Goal: Task Accomplishment & Management: Manage account settings

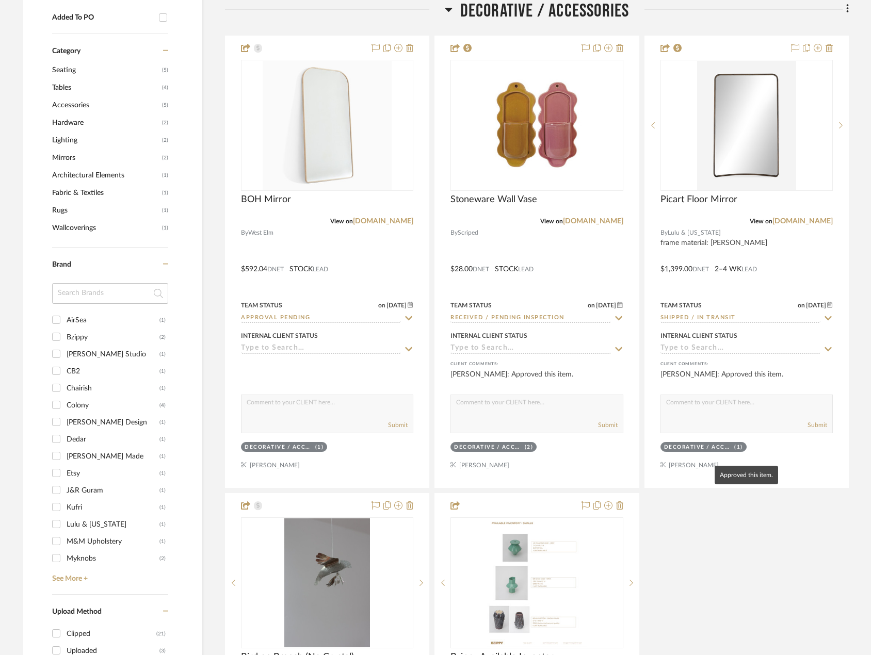
scroll to position [786, 0]
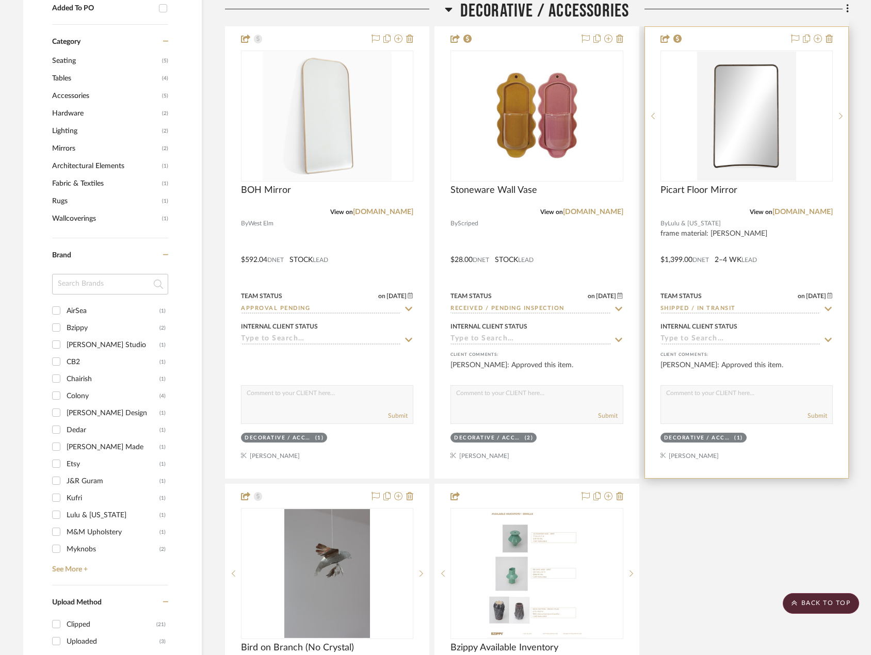
click at [795, 246] on div at bounding box center [746, 252] width 203 height 451
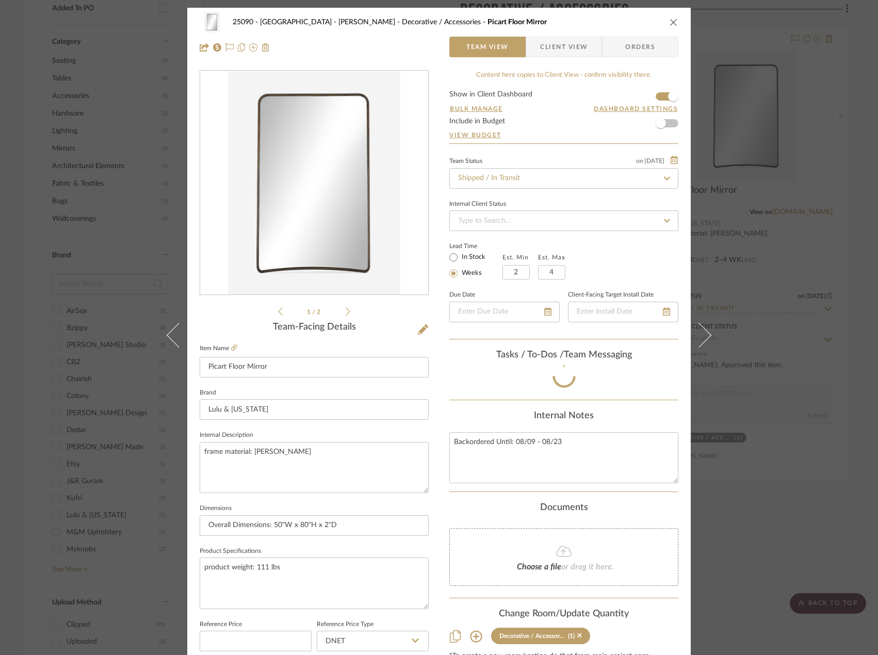
scroll to position [52, 0]
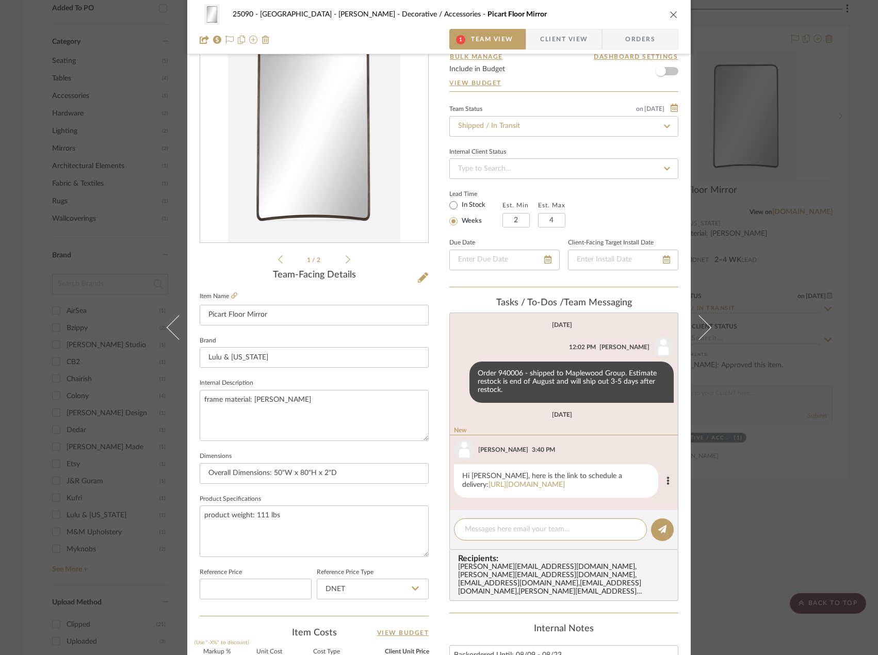
click at [546, 489] on div "Hi [PERSON_NAME], here is the link to schedule a delivery: [URL][DOMAIN_NAME]" at bounding box center [556, 481] width 204 height 34
click at [524, 489] on div "Hi [PERSON_NAME], here is the link to schedule a delivery: [URL][DOMAIN_NAME]" at bounding box center [556, 481] width 204 height 34
click at [517, 489] on link "[URL][DOMAIN_NAME]" at bounding box center [527, 484] width 76 height 7
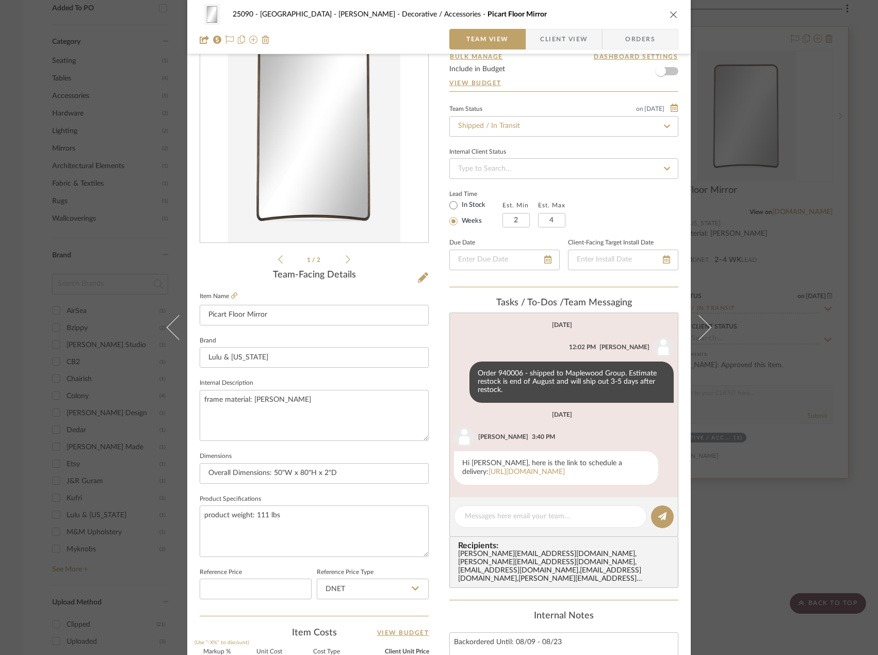
click at [826, 332] on div "25090 - Bowie House - [PERSON_NAME] Decorative / Accessories Picart Floor Mirro…" at bounding box center [439, 327] width 878 height 655
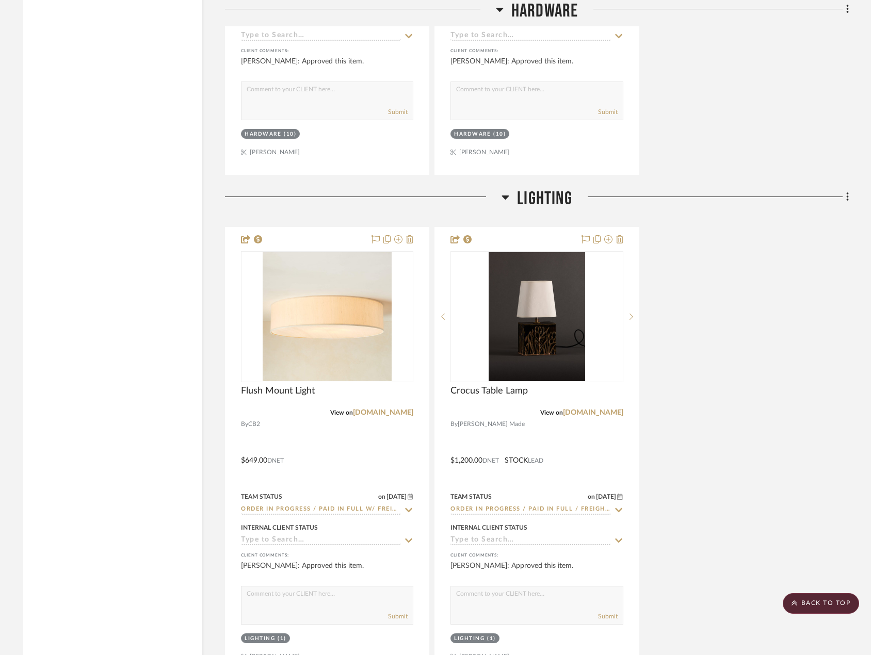
scroll to position [3675, 0]
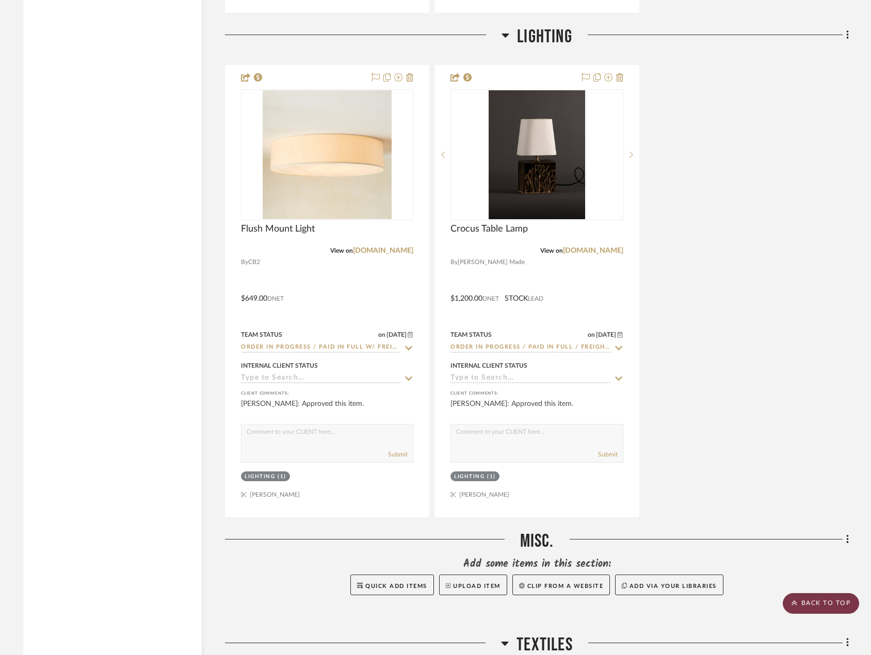
click at [820, 605] on scroll-to-top-button "BACK TO TOP" at bounding box center [821, 603] width 76 height 21
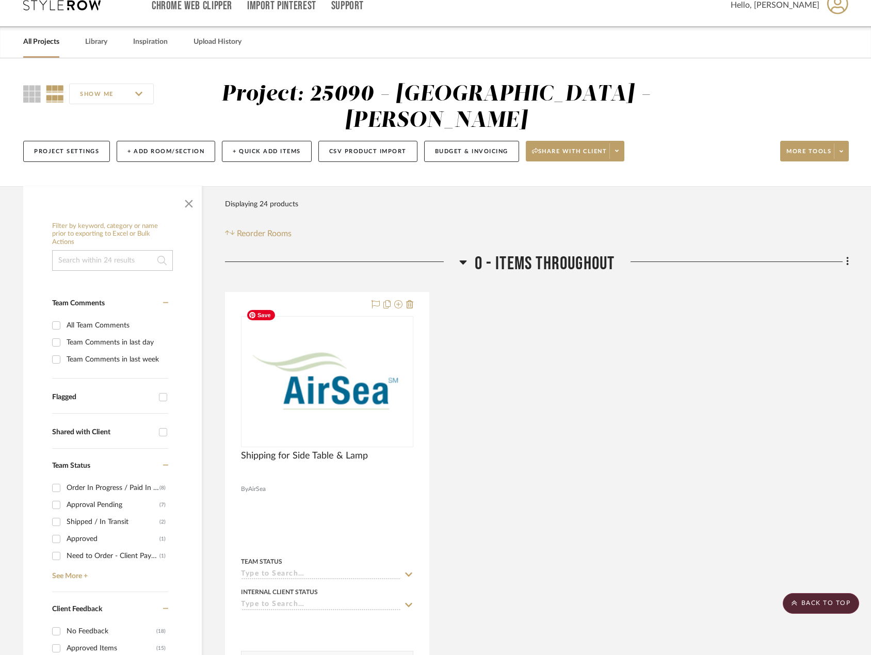
scroll to position [0, 0]
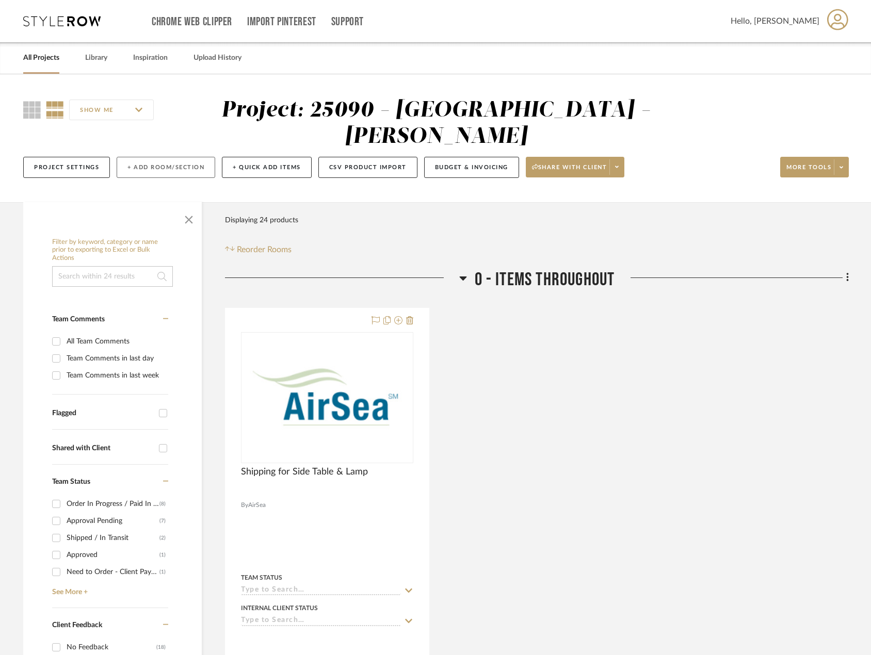
click at [163, 157] on button "+ Add Room/Section" at bounding box center [166, 167] width 99 height 21
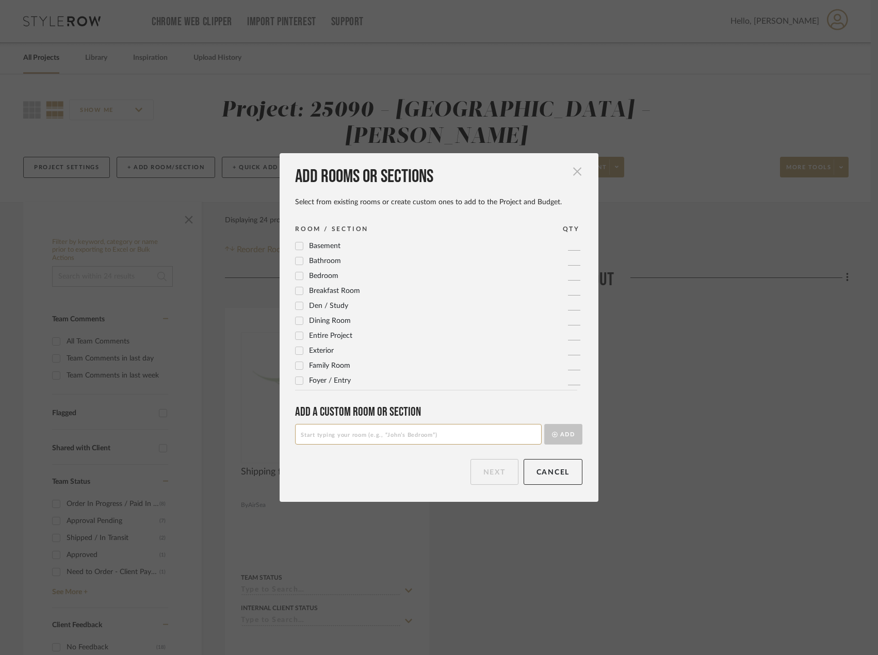
click at [574, 170] on span "button" at bounding box center [577, 171] width 21 height 21
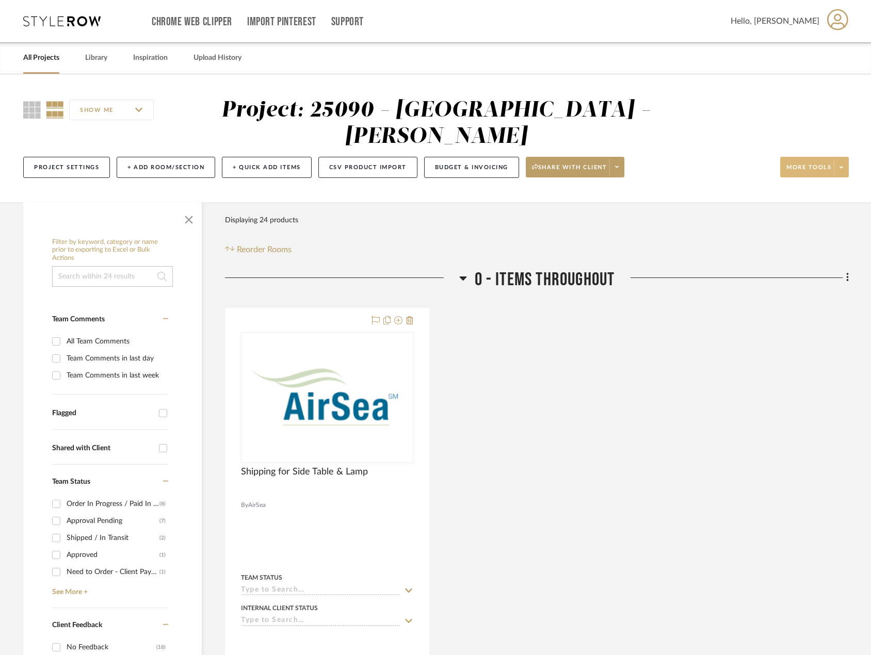
click at [838, 159] on span at bounding box center [841, 166] width 14 height 15
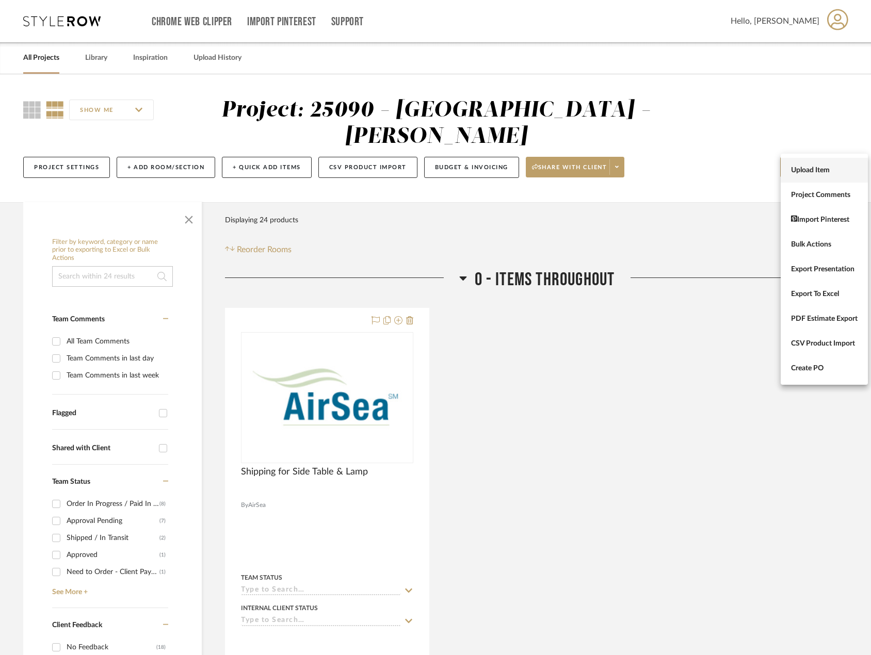
click at [837, 169] on span "Upload Item" at bounding box center [824, 170] width 67 height 9
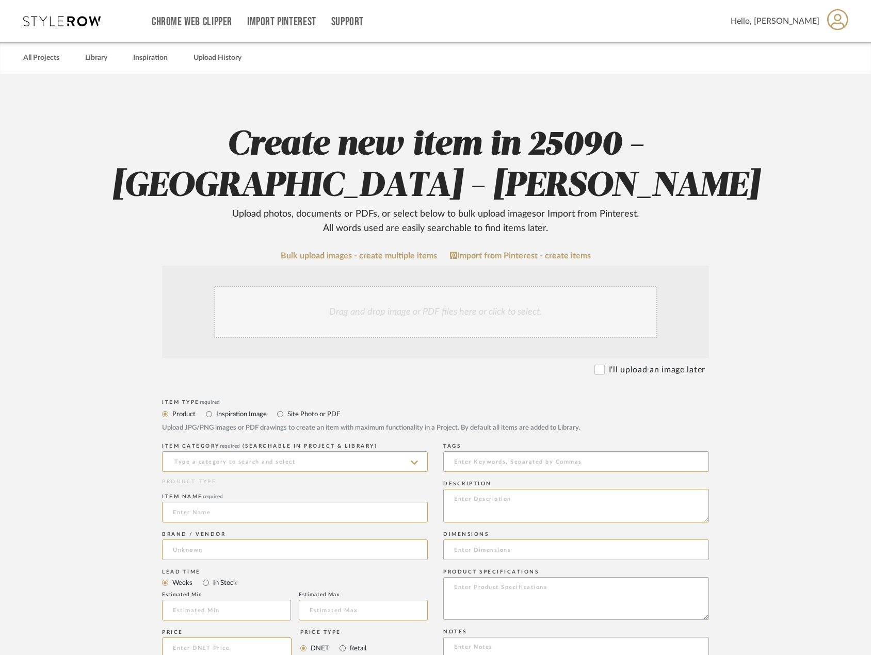
click at [398, 318] on div "Drag and drop image or PDF files here or click to select." at bounding box center [436, 312] width 444 height 52
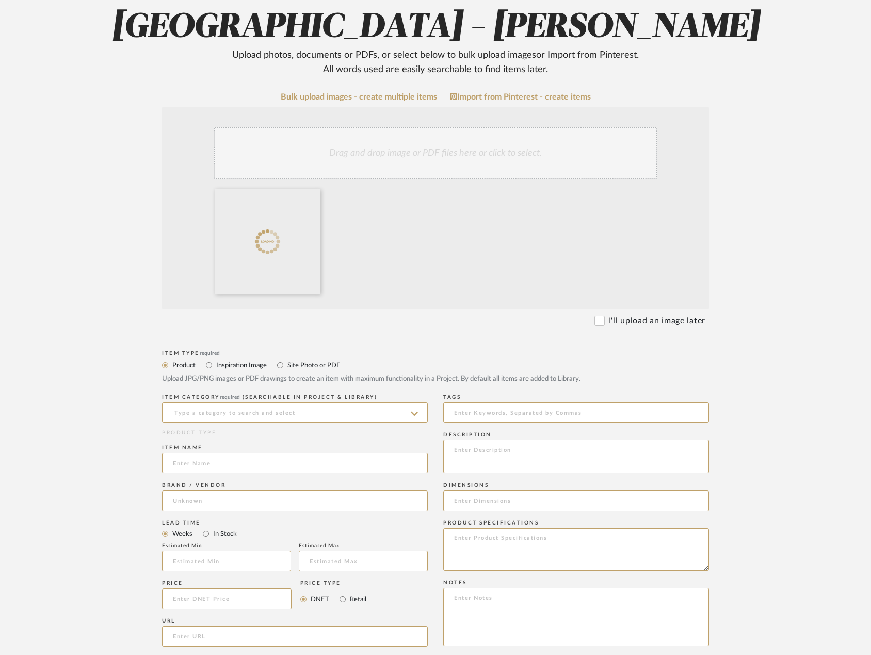
scroll to position [310, 0]
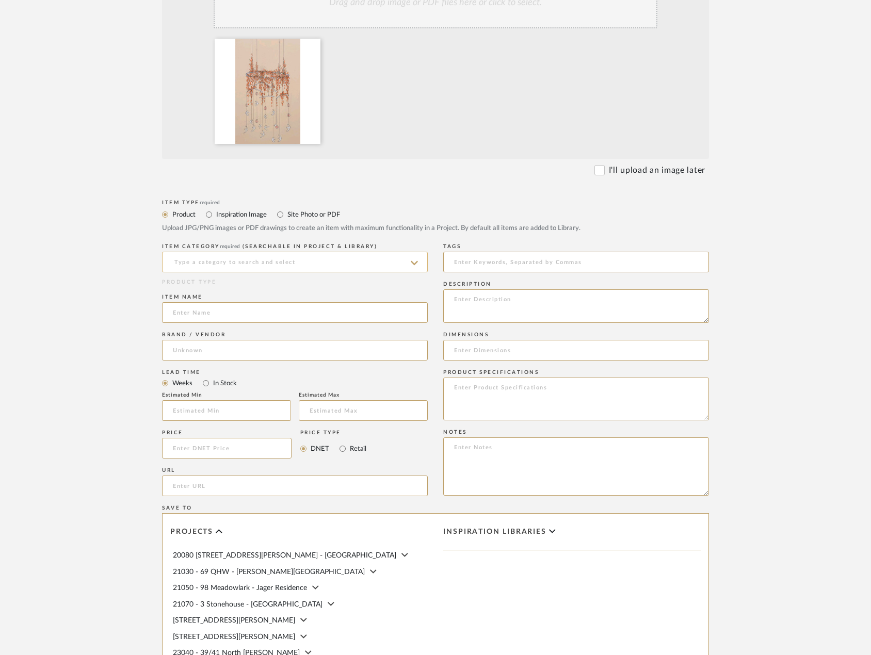
click at [283, 262] on input at bounding box center [295, 262] width 266 height 21
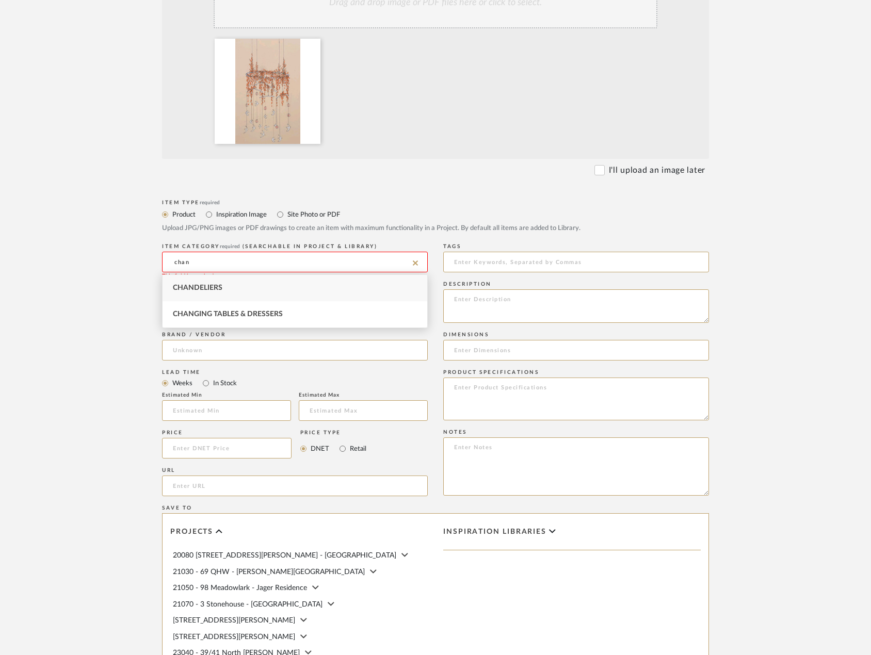
click at [254, 291] on div "Chandeliers" at bounding box center [295, 288] width 265 height 26
type input "Chandeliers"
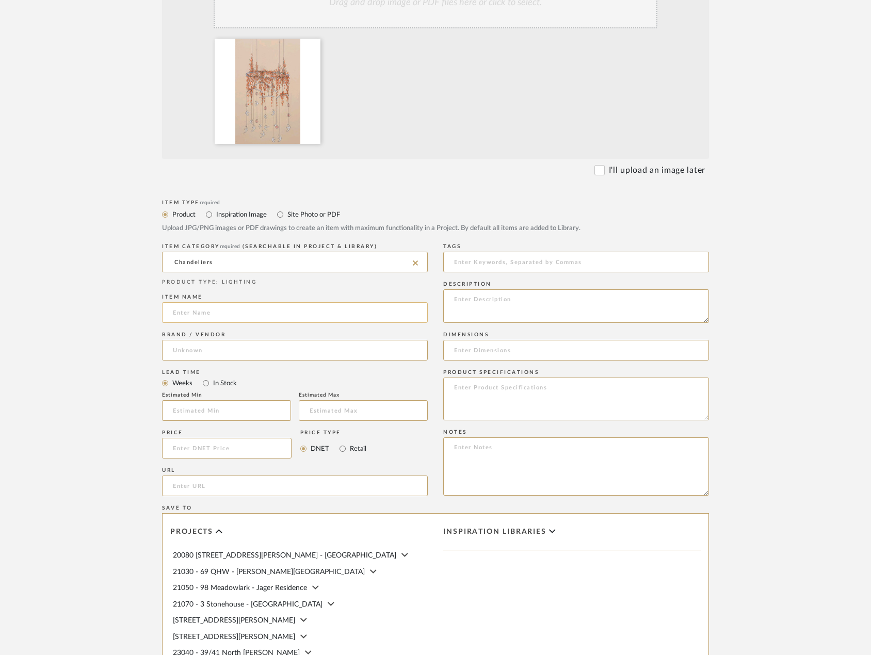
click at [198, 314] on input at bounding box center [295, 312] width 266 height 21
type input "Custom Mobile 'Chandelier'"
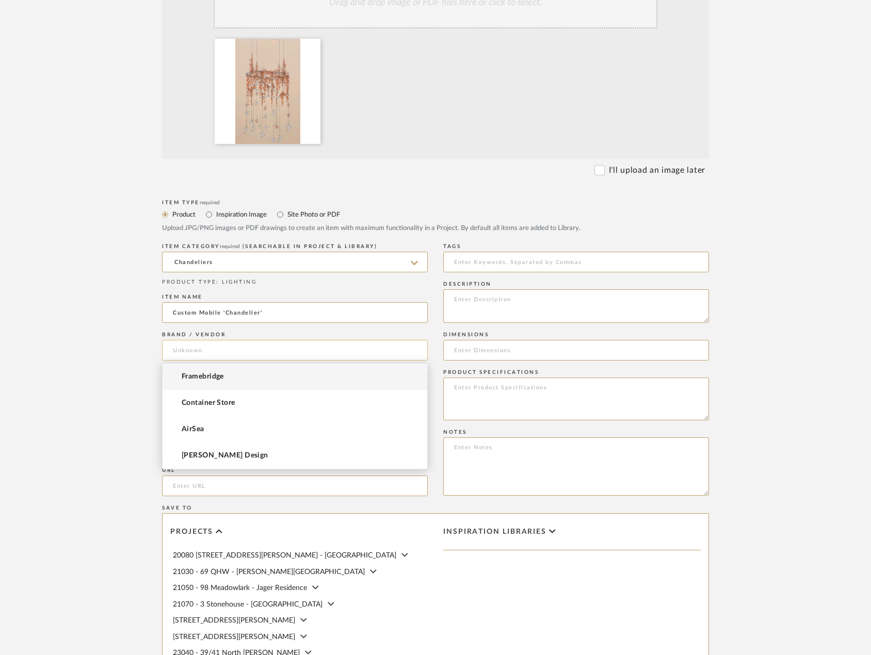
click at [215, 350] on input at bounding box center [295, 350] width 266 height 21
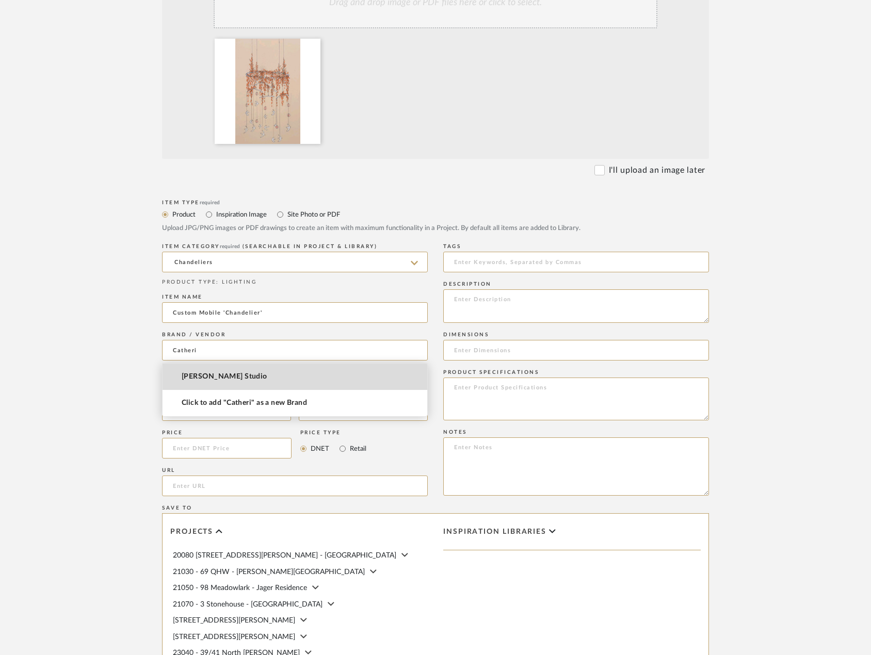
click at [246, 378] on span "[PERSON_NAME] Studio" at bounding box center [225, 376] width 86 height 9
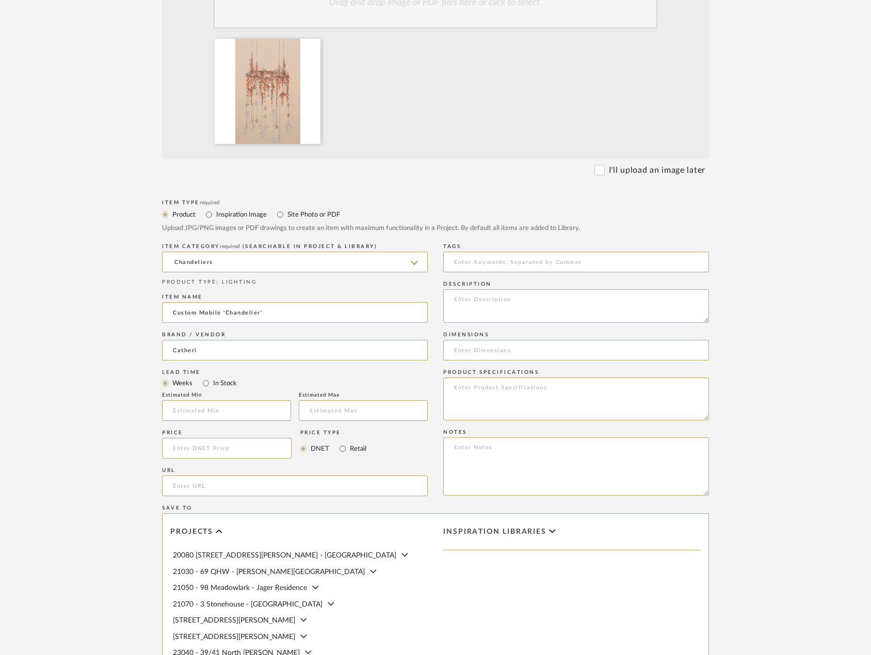
type input "[PERSON_NAME] Studio"
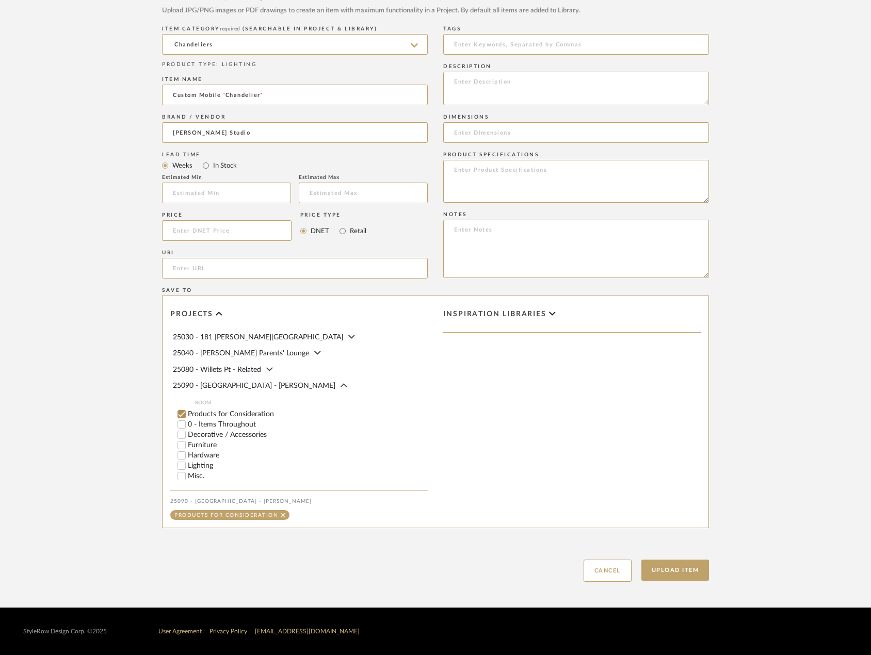
scroll to position [361, 0]
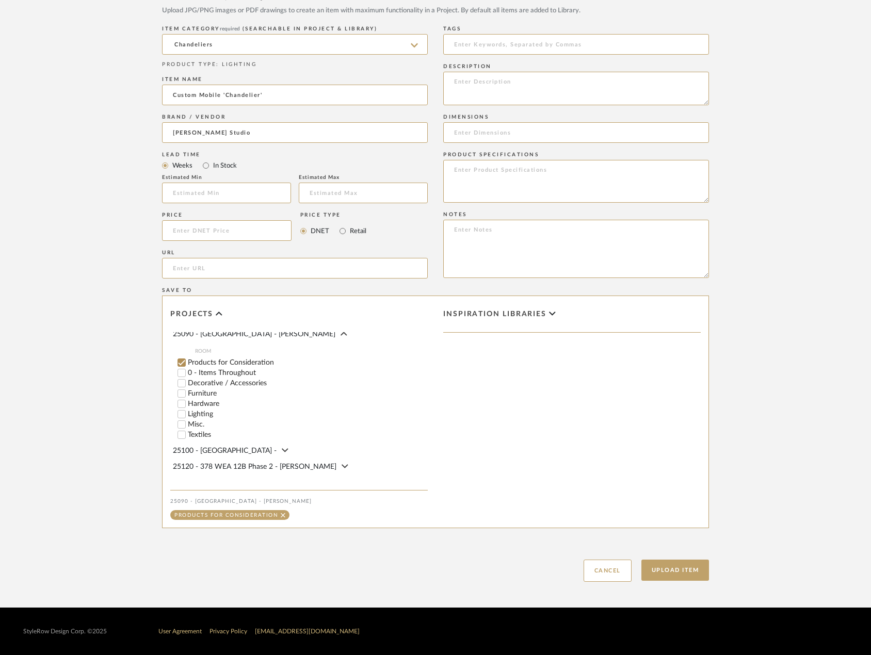
click at [196, 413] on label "Lighting" at bounding box center [308, 414] width 240 height 7
click at [187, 413] on input "Lighting" at bounding box center [181, 414] width 10 height 10
checkbox input "false"
click at [679, 570] on button "Upload Item" at bounding box center [675, 570] width 68 height 21
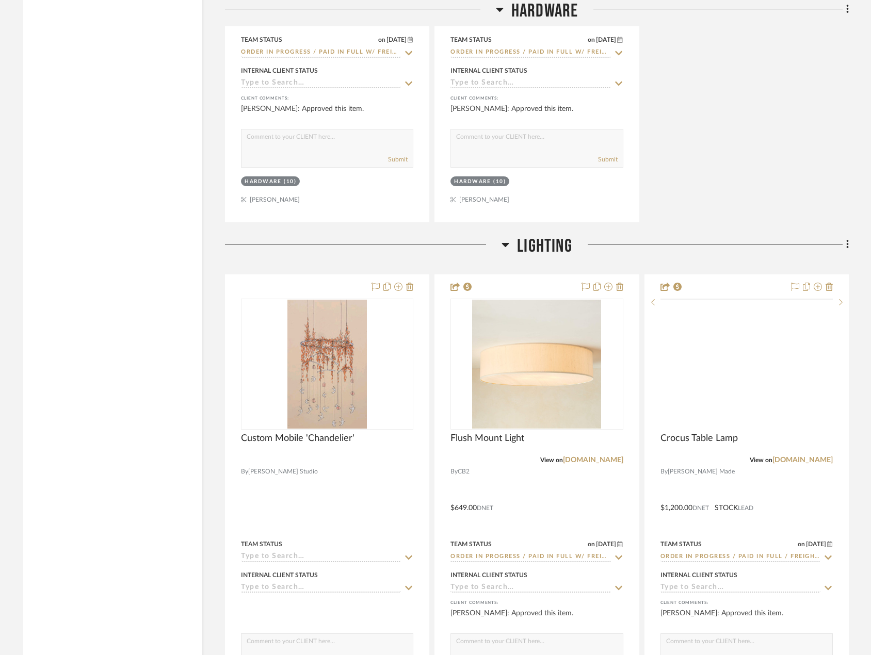
scroll to position [3670, 0]
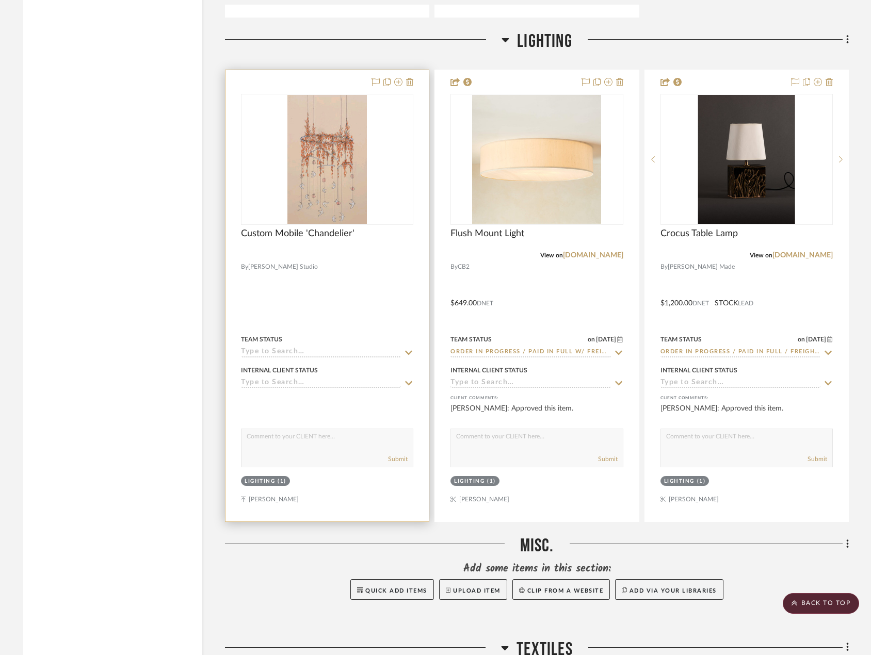
click at [325, 272] on div at bounding box center [326, 295] width 203 height 451
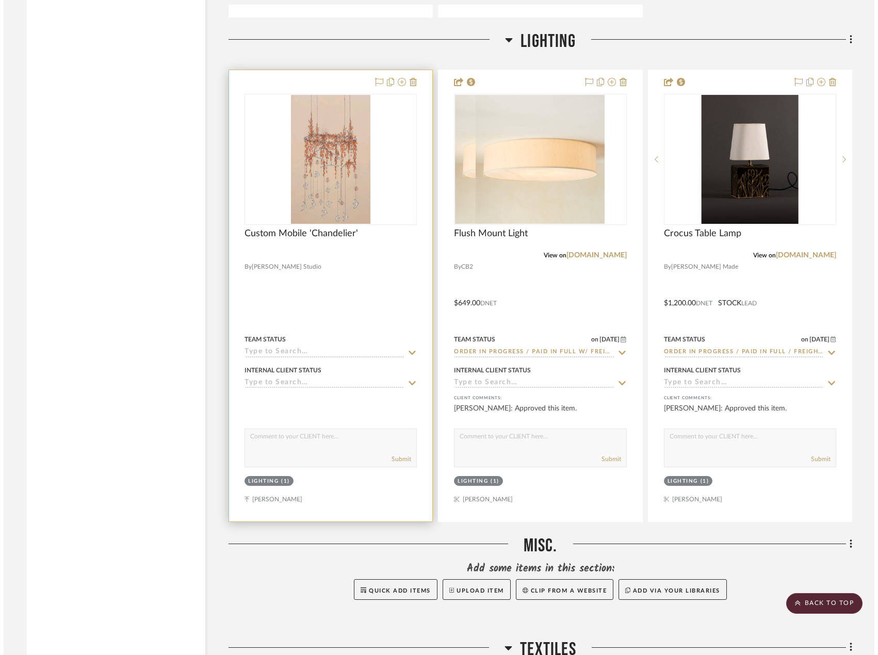
scroll to position [0, 0]
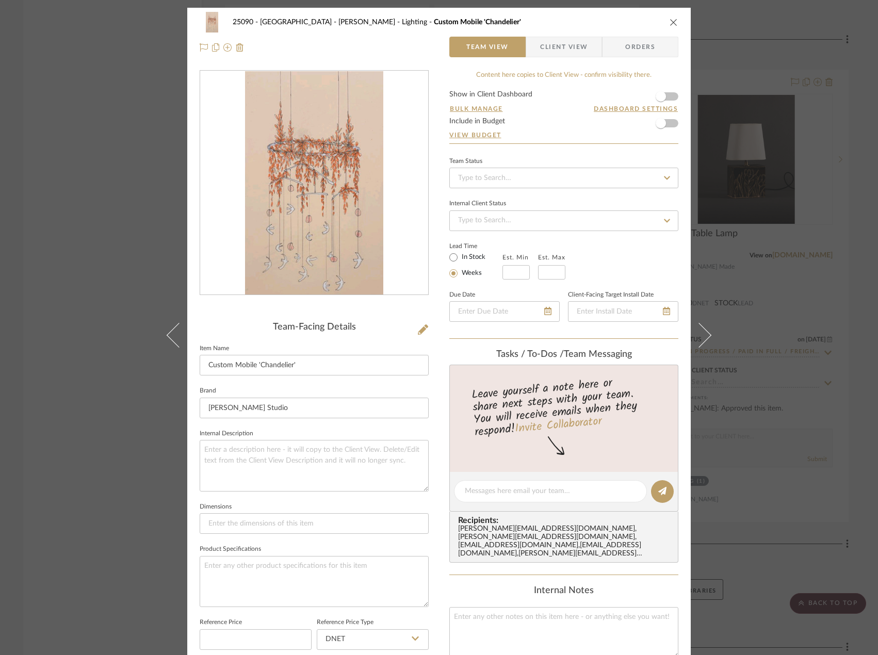
click at [553, 46] on span "Client View" at bounding box center [563, 47] width 47 height 21
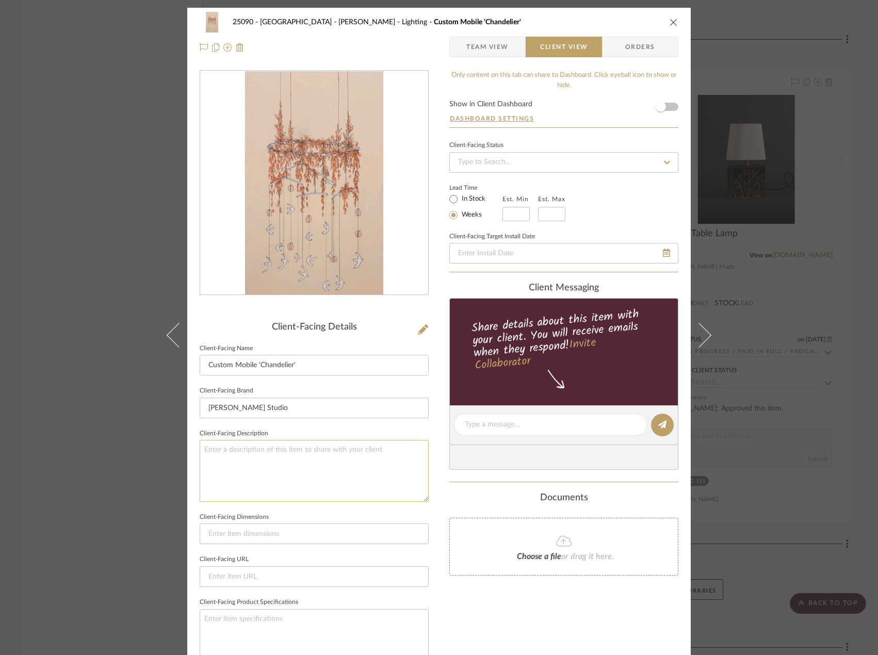
click at [311, 462] on textarea at bounding box center [314, 470] width 229 height 61
type textarea "Description: Custom Mobile 'Chandelier' || Size:"
paste textarea "Sizing and hanging; 48 inch diameter hoop with four hanging points. Ceiling han…"
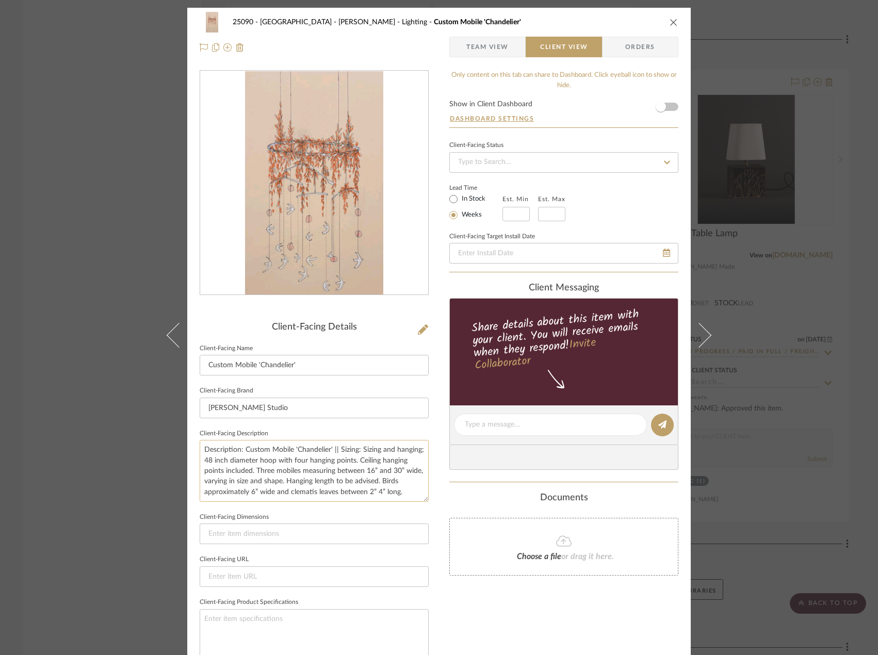
click at [360, 448] on textarea "Description: Custom Mobile 'Chandelier' || Sizing: Sizing and hanging; 48 inch …" at bounding box center [314, 470] width 229 height 61
click at [207, 461] on textarea "Description: Custom Mobile 'Chandelier' || Sizing and hanging; 48 inch diameter…" at bounding box center [314, 470] width 229 height 61
click at [207, 460] on textarea "Description: Custom Mobile 'Chandelier' || Sizing and hanging; 48 inch diameter…" at bounding box center [314, 470] width 229 height 61
click at [209, 461] on textarea "Description: Custom Mobile 'Chandelier' || Sizing and hanging; 48" diameter hoo…" at bounding box center [314, 470] width 229 height 61
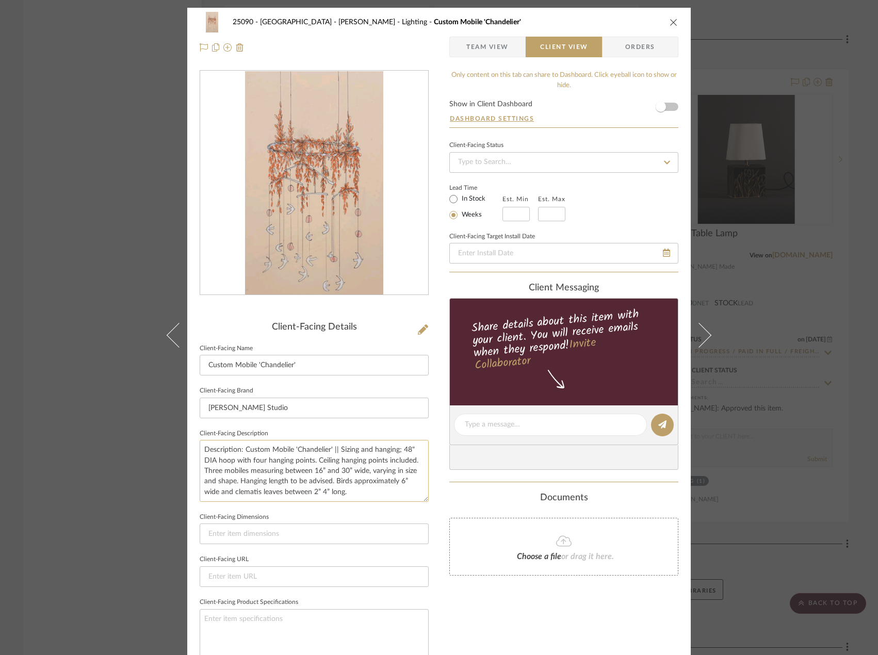
click at [328, 461] on textarea "Description: Custom Mobile 'Chandelier' || Sizing and hanging; 48" DIA hoop wit…" at bounding box center [314, 470] width 229 height 61
click at [339, 494] on textarea "Description: Custom Mobile 'Chandelier' || Sizing and hanging; 48" DIA hoop wit…" at bounding box center [314, 470] width 229 height 61
type textarea "Description: Custom Mobile 'Chandelier' || Sizing and hanging; 48" DIA hoop wit…"
click at [492, 632] on div "Only content on this tab can share to Dashboard. Click eyeball icon to show or …" at bounding box center [563, 439] width 229 height 738
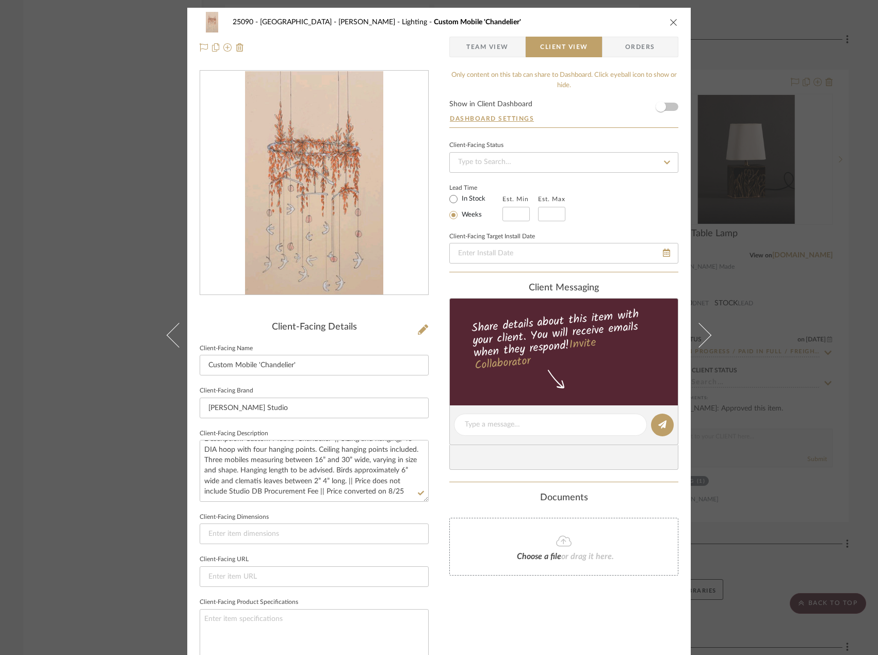
click at [476, 51] on span "Team View" at bounding box center [487, 47] width 42 height 21
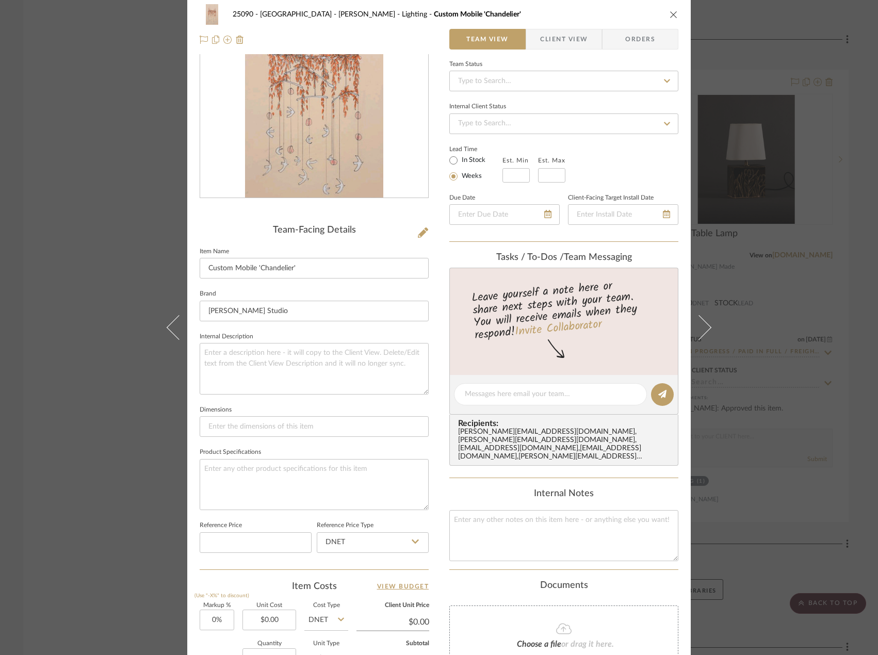
scroll to position [258, 0]
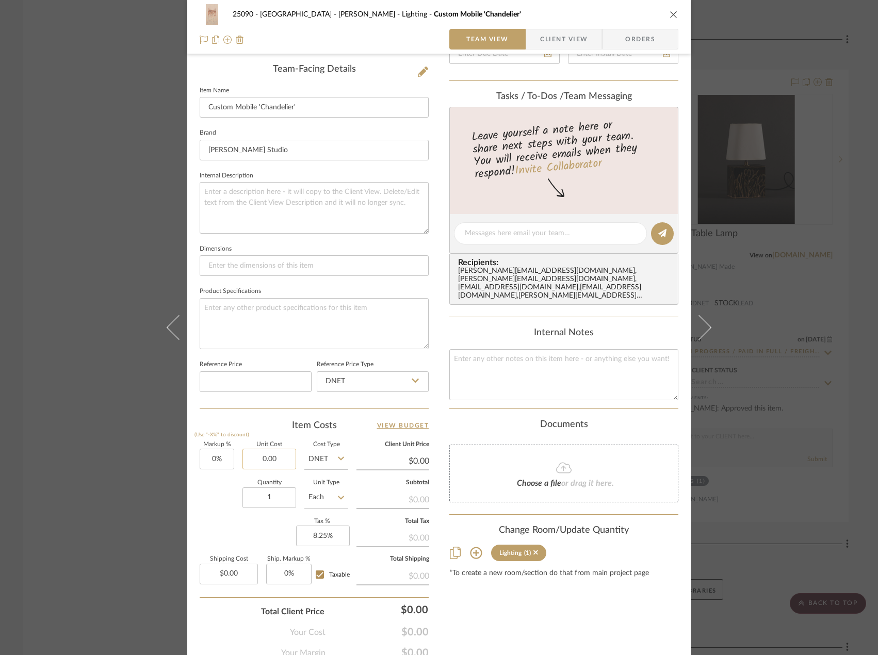
click at [255, 458] on input "0.00" at bounding box center [269, 459] width 54 height 21
paste input "5680.08"
type input "$5,680.08"
click at [212, 515] on div "Quantity 1 Unit Type Each" at bounding box center [274, 498] width 149 height 37
type input "$5,680.08"
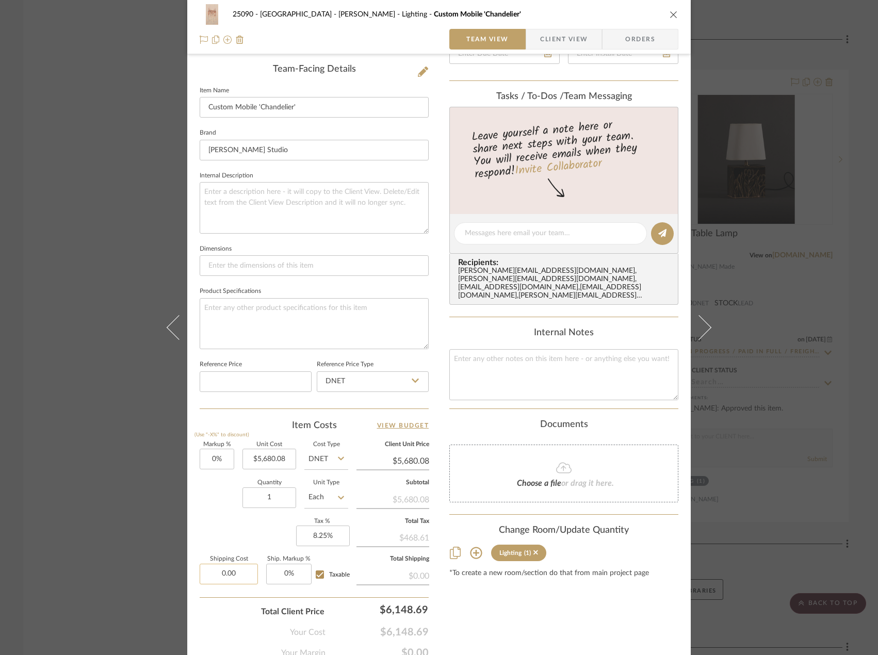
click at [218, 576] on input "0.00" at bounding box center [229, 574] width 58 height 21
paste input "879.06"
type input "$879.06"
click at [217, 532] on div "Markup % (Use "-X%" to discount) 0% Unit Cost $5,680.08 Cost Type DNET Client U…" at bounding box center [314, 517] width 229 height 151
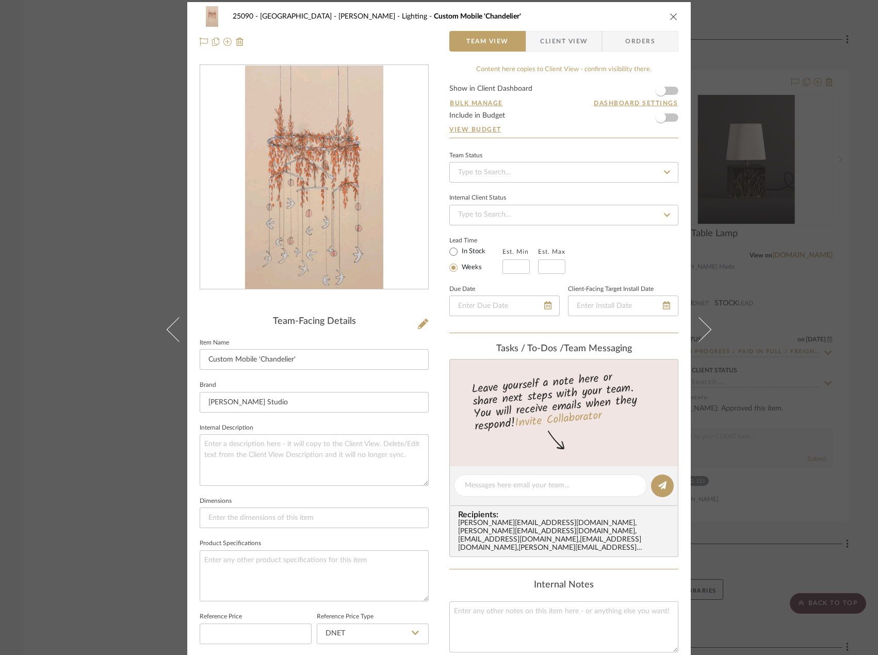
scroll to position [0, 0]
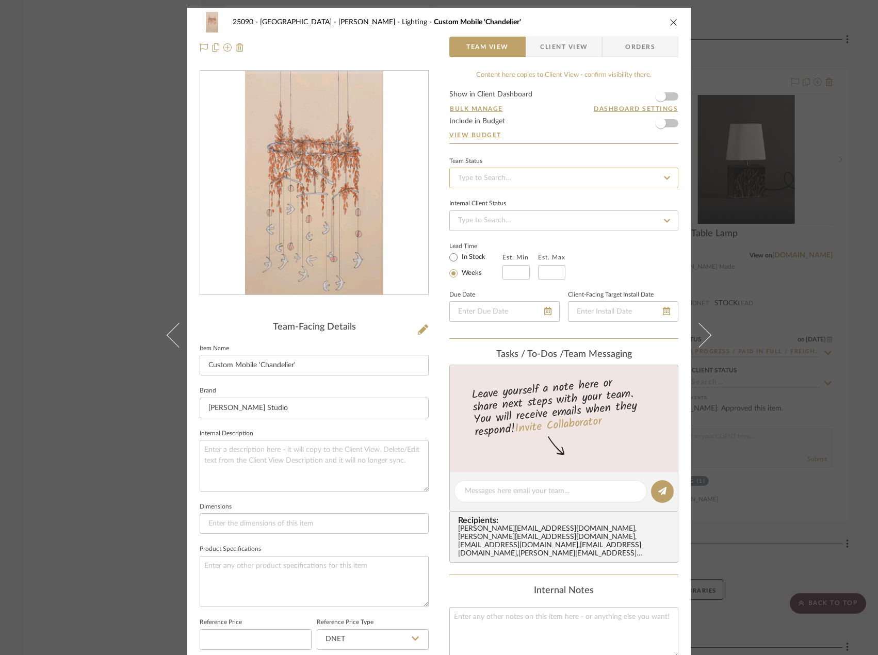
click at [497, 185] on input at bounding box center [563, 178] width 229 height 21
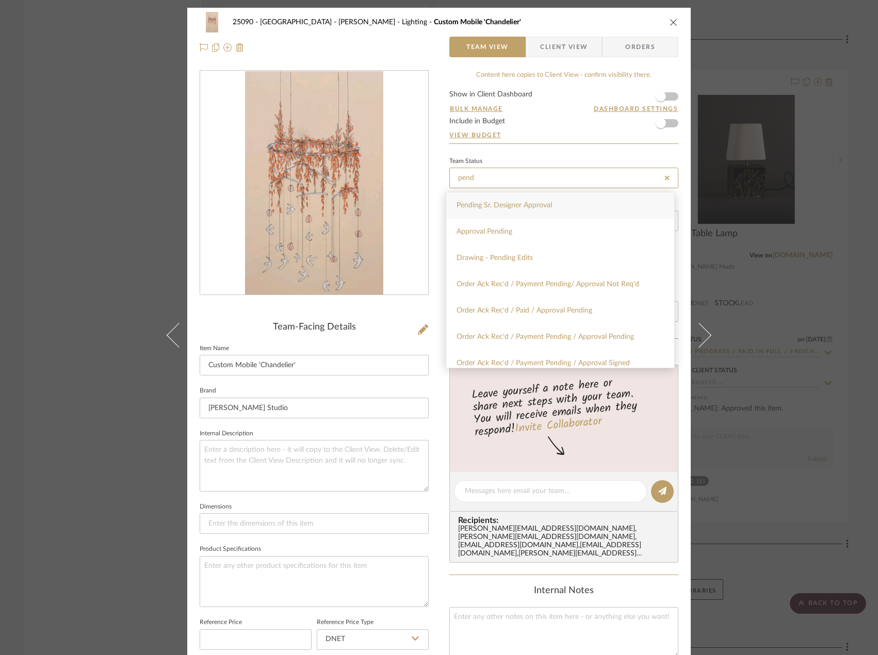
type input "pend"
click at [498, 205] on span "Pending Sr. Designer Approval" at bounding box center [504, 205] width 95 height 7
type input "[DATE]"
type input "Pending Sr. Designer Approval"
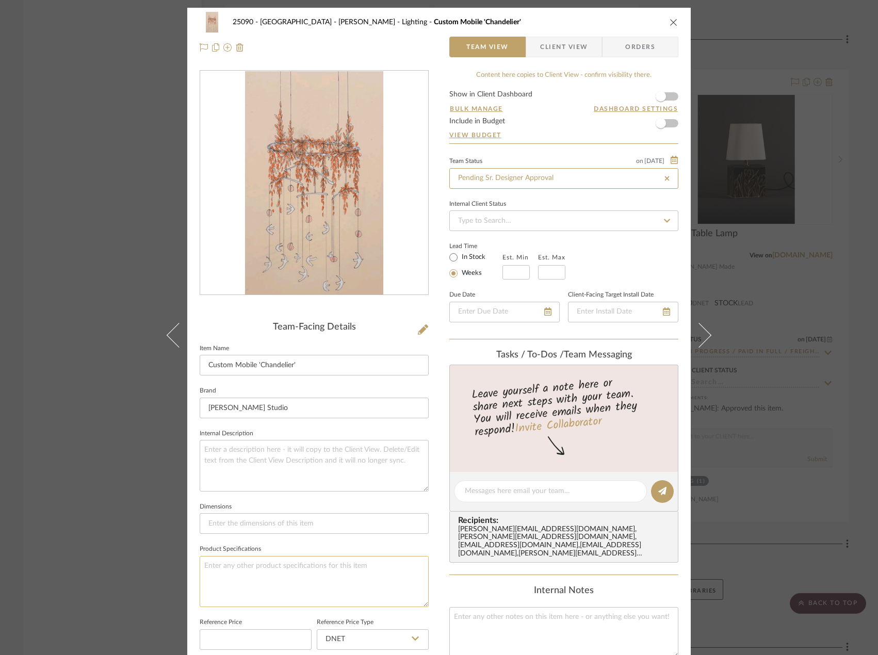
type input "[DATE]"
type input "Pending Sr. Designer Approval"
click at [436, 579] on div "25090 - Bowie House - [PERSON_NAME] Lighting Custom Mobile 'Chandelier' Team Vi…" at bounding box center [438, 483] width 503 height 951
click at [571, 41] on span "Client View" at bounding box center [563, 47] width 47 height 21
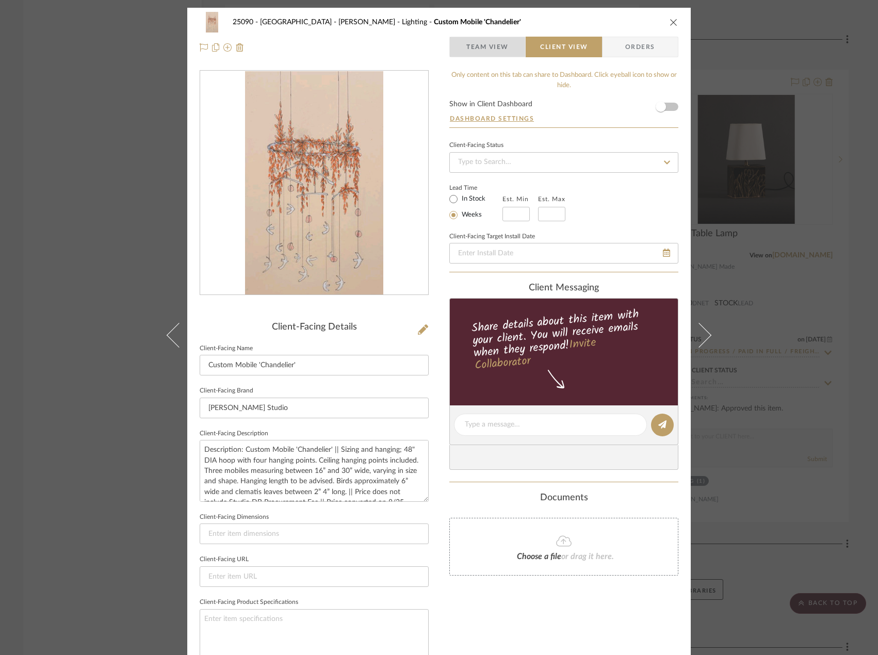
click at [490, 46] on span "Team View" at bounding box center [487, 47] width 42 height 21
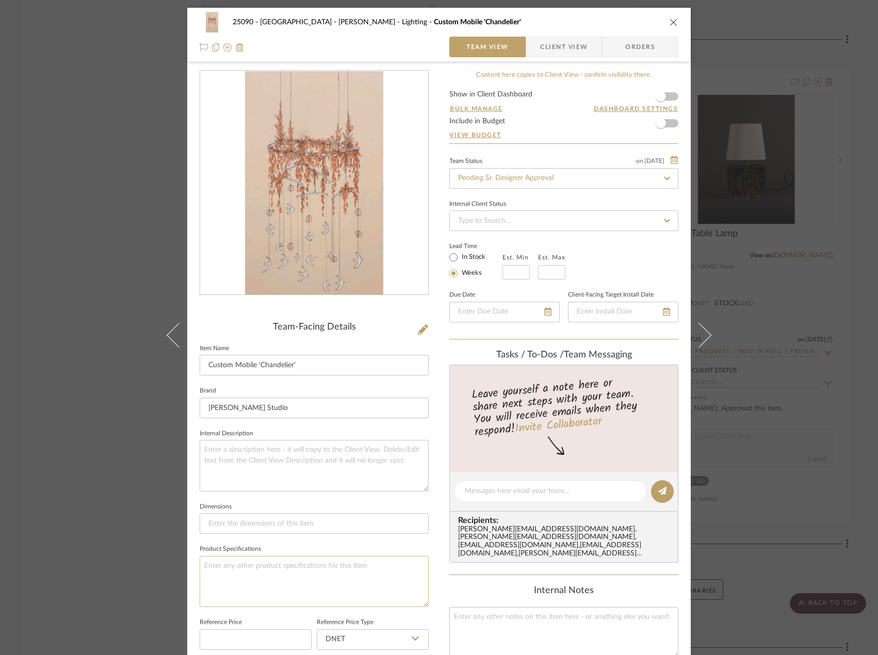
scroll to position [303, 0]
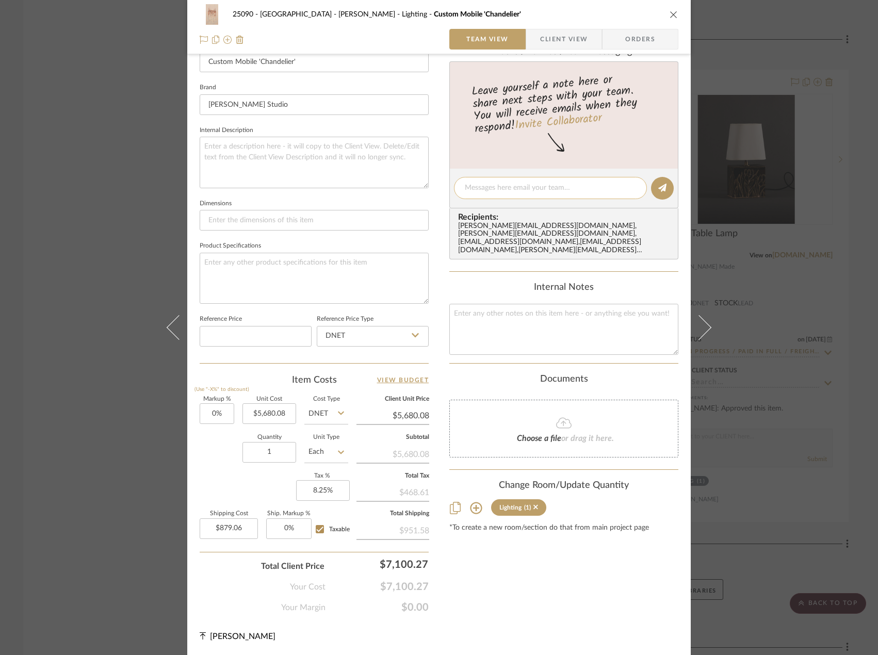
click at [512, 189] on textarea at bounding box center [550, 188] width 171 height 11
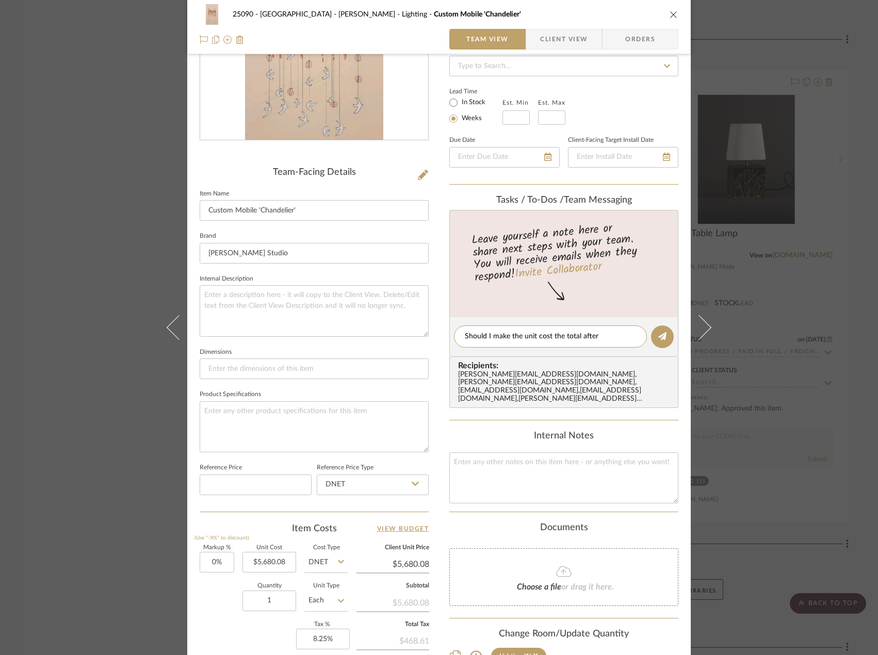
scroll to position [0, 0]
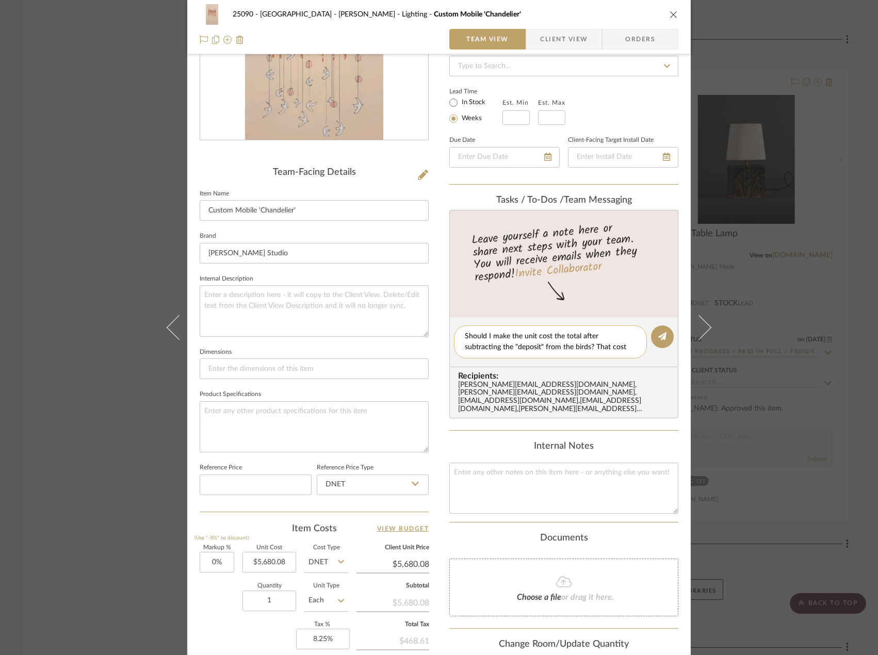
click at [528, 338] on textarea "Should I make the unit cost the total after subtracting the "deposit" from the …" at bounding box center [550, 342] width 171 height 22
click at [632, 347] on div "Should I make the unit cost the total after subtracting the "deposit" from the …" at bounding box center [550, 342] width 193 height 33
click at [629, 349] on textarea "Should I make the unit cost the total after subtracting the "deposit" from the …" at bounding box center [550, 342] width 171 height 22
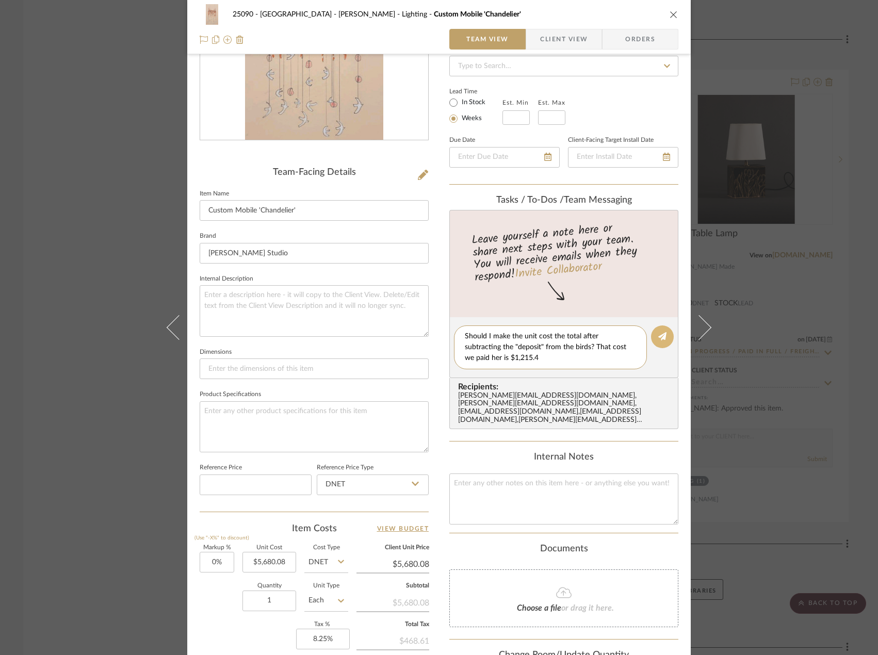
type textarea "Should I make the unit cost the total after subtracting the "deposit" from the …"
click at [658, 338] on icon at bounding box center [662, 336] width 8 height 8
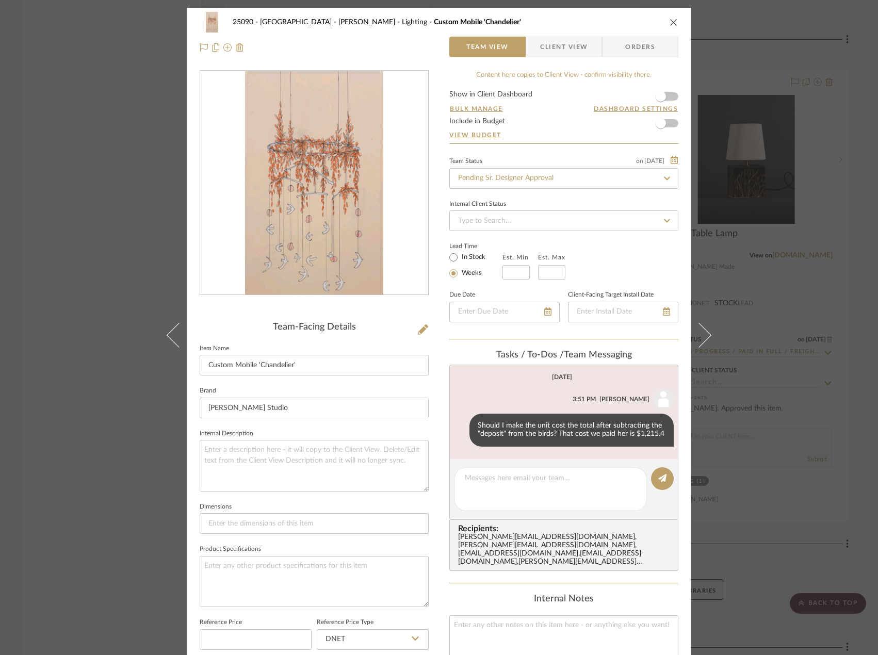
click at [123, 119] on div "25090 - Bowie House - [PERSON_NAME] Lighting Custom Mobile 'Chandelier' Team Vi…" at bounding box center [439, 327] width 878 height 655
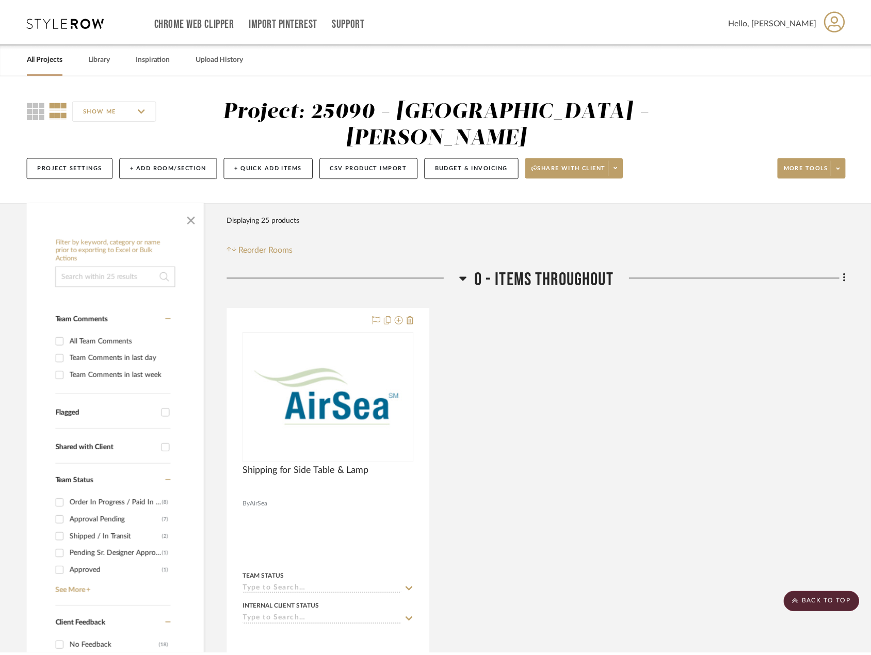
scroll to position [3670, 0]
